Goal: Navigation & Orientation: Find specific page/section

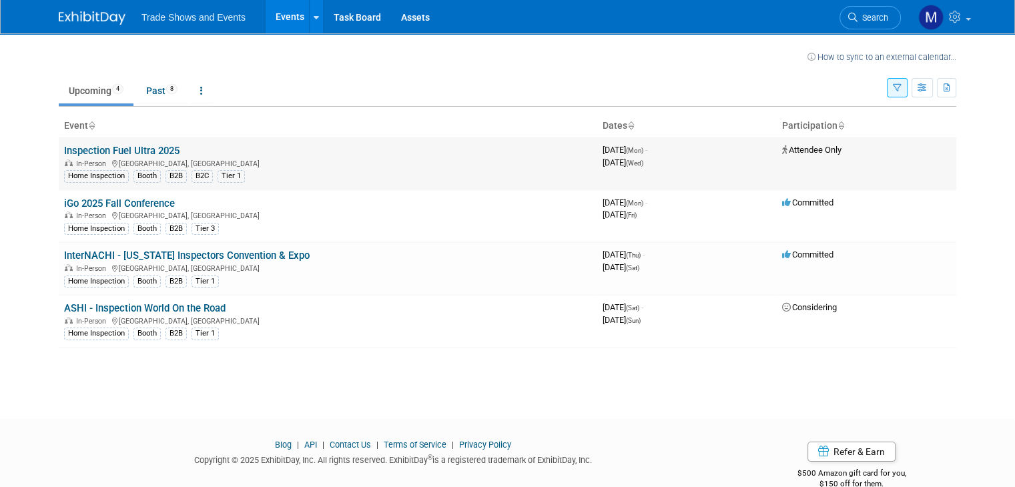
click at [87, 151] on link "Inspection Fuel Ultra 2025" at bounding box center [121, 151] width 115 height 12
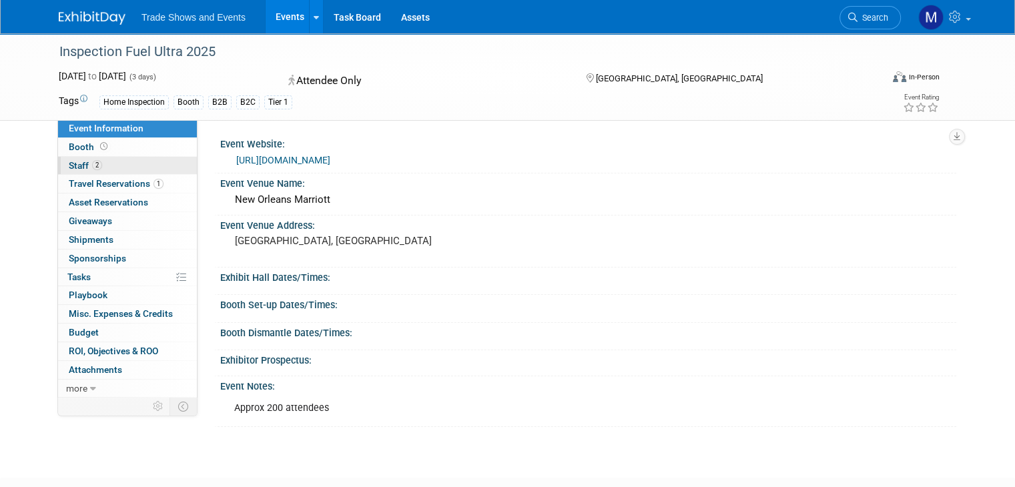
click at [75, 166] on span "Staff 2" at bounding box center [85, 165] width 33 height 11
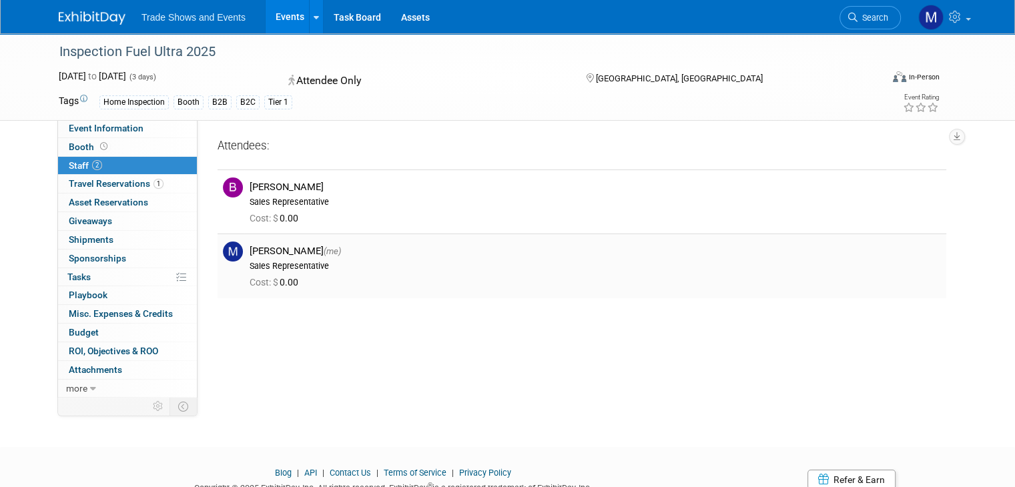
click at [290, 253] on div "[PERSON_NAME] (me)" at bounding box center [594, 251] width 691 height 13
click at [71, 170] on span "Staff 2" at bounding box center [85, 165] width 33 height 11
click at [97, 187] on span "Travel Reservations 1" at bounding box center [116, 183] width 95 height 11
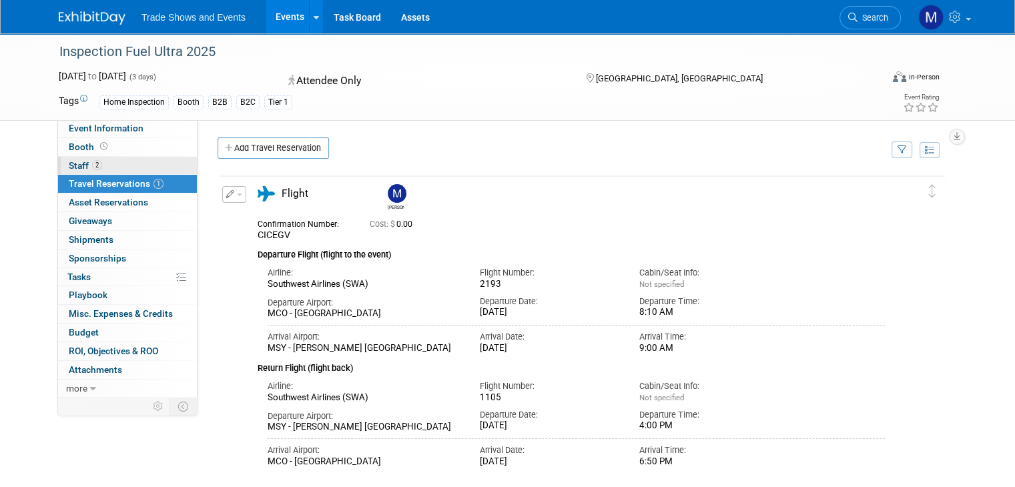
click at [70, 163] on span "Staff 2" at bounding box center [85, 165] width 33 height 11
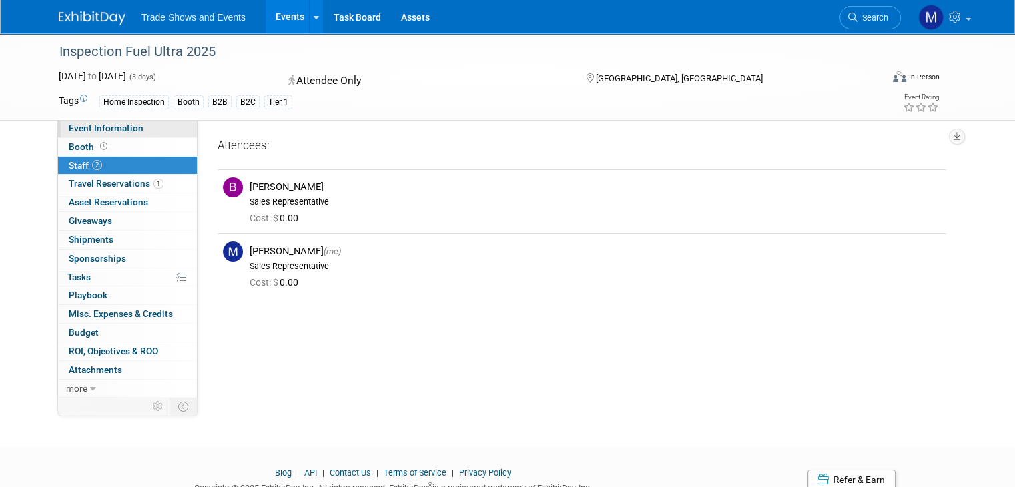
click at [88, 125] on span "Event Information" at bounding box center [106, 128] width 75 height 11
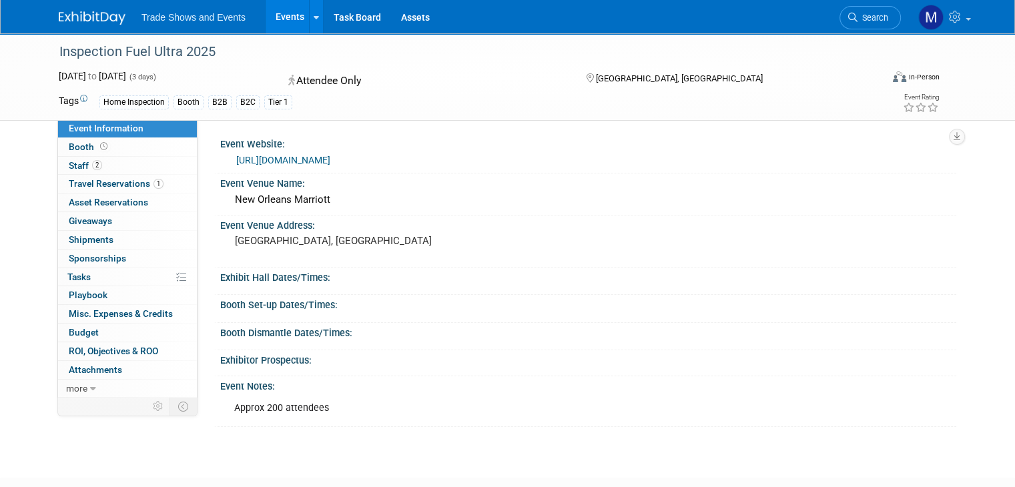
click at [255, 203] on div "New Orleans Marriott" at bounding box center [588, 199] width 716 height 21
click at [298, 158] on link "[URL][DOMAIN_NAME]" at bounding box center [283, 160] width 94 height 11
